Goal: Information Seeking & Learning: Find specific fact

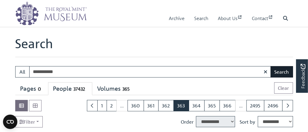
type input "**********"
click at [281, 72] on button "Search" at bounding box center [282, 71] width 22 height 11
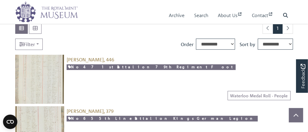
scroll to position [90, 0]
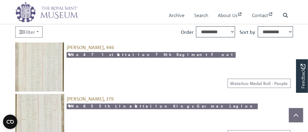
click at [54, 55] on img at bounding box center [39, 66] width 49 height 49
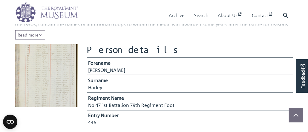
scroll to position [120, 0]
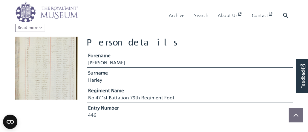
click at [66, 79] on img at bounding box center [46, 68] width 63 height 63
click at [64, 79] on img at bounding box center [46, 68] width 63 height 63
click at [67, 73] on img at bounding box center [46, 68] width 63 height 63
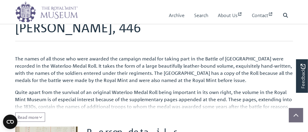
scroll to position [60, 0]
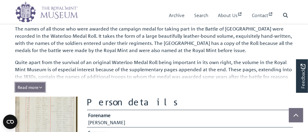
click at [42, 88] on icon "Read all of the content" at bounding box center [41, 87] width 4 height 4
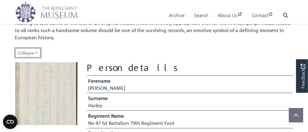
scroll to position [149, 0]
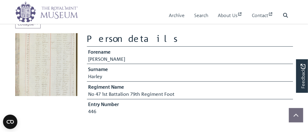
click at [68, 81] on img at bounding box center [46, 64] width 63 height 63
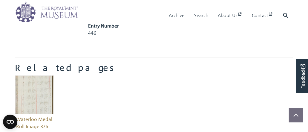
scroll to position [239, 0]
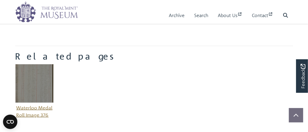
click at [35, 81] on img "Item related to this entity" at bounding box center [34, 83] width 39 height 39
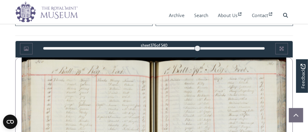
scroll to position [406, 0]
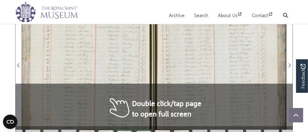
click at [143, 69] on div at bounding box center [88, 62] width 132 height 188
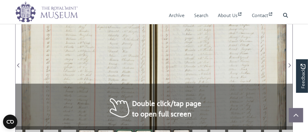
click at [142, 69] on div at bounding box center [88, 62] width 132 height 188
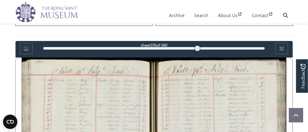
scroll to position [346, 0]
